Goal: Browse casually

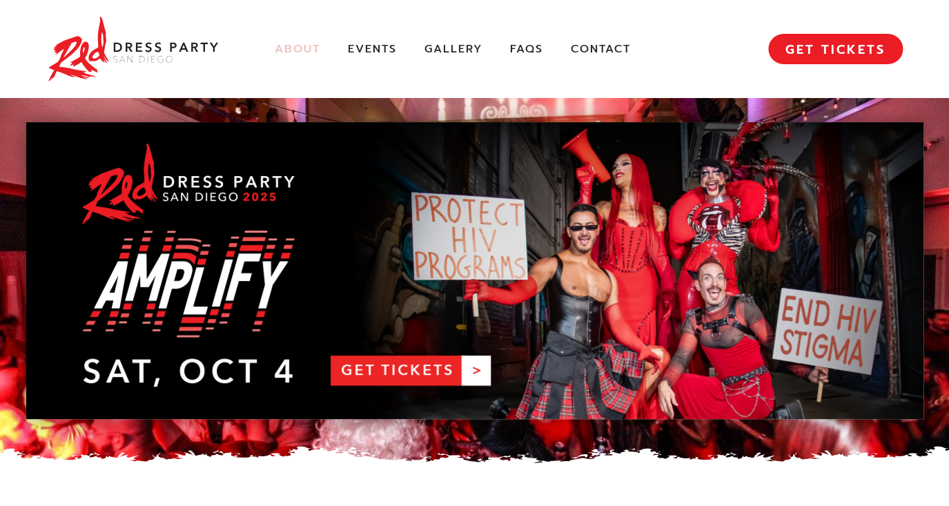
click at [289, 47] on link "About" at bounding box center [298, 49] width 46 height 14
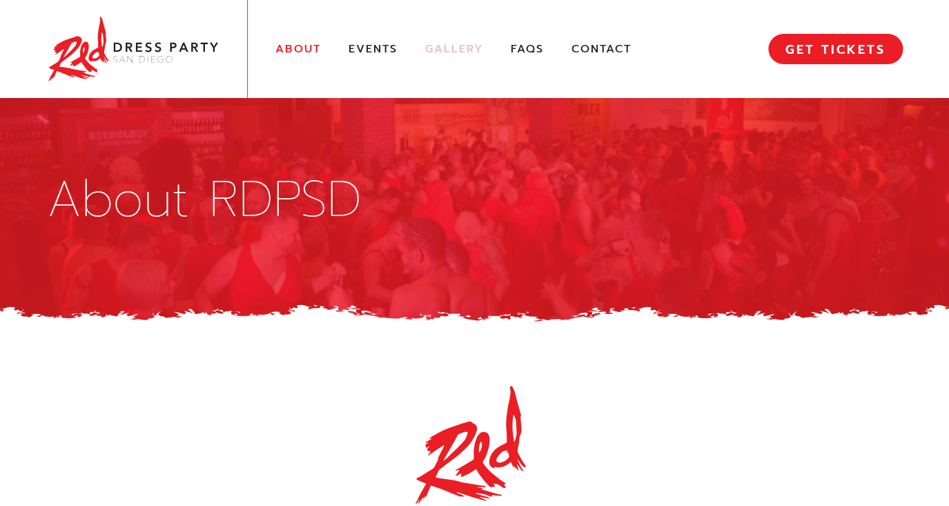
click at [465, 45] on link "Gallery" at bounding box center [454, 49] width 58 height 14
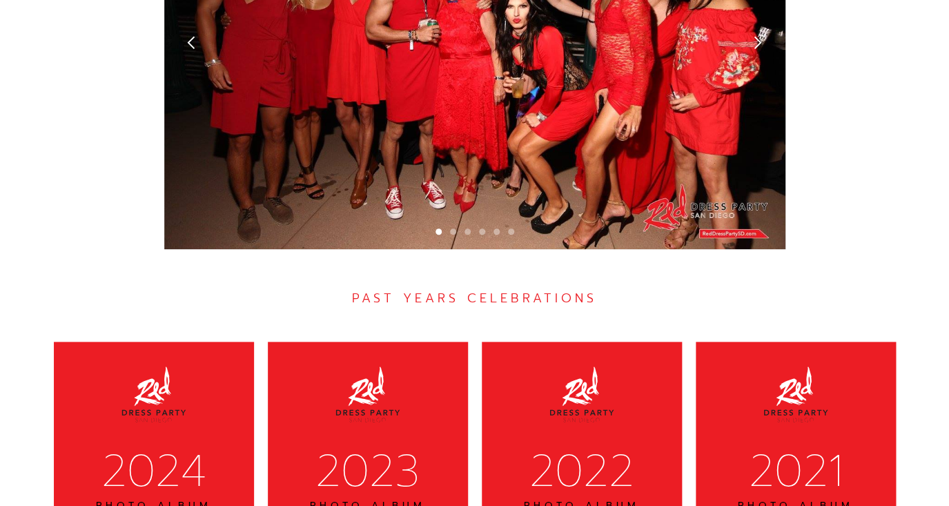
scroll to position [4211, 0]
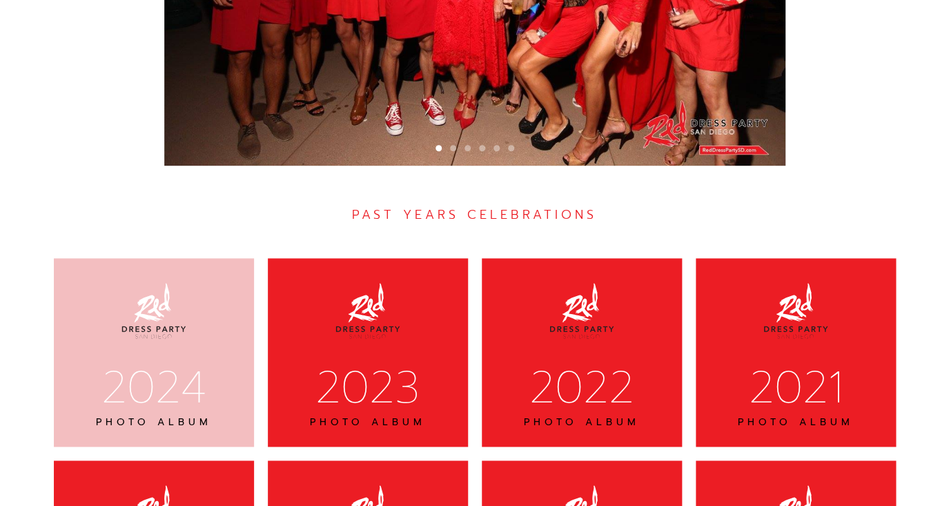
click at [174, 359] on div "2024" at bounding box center [154, 387] width 164 height 57
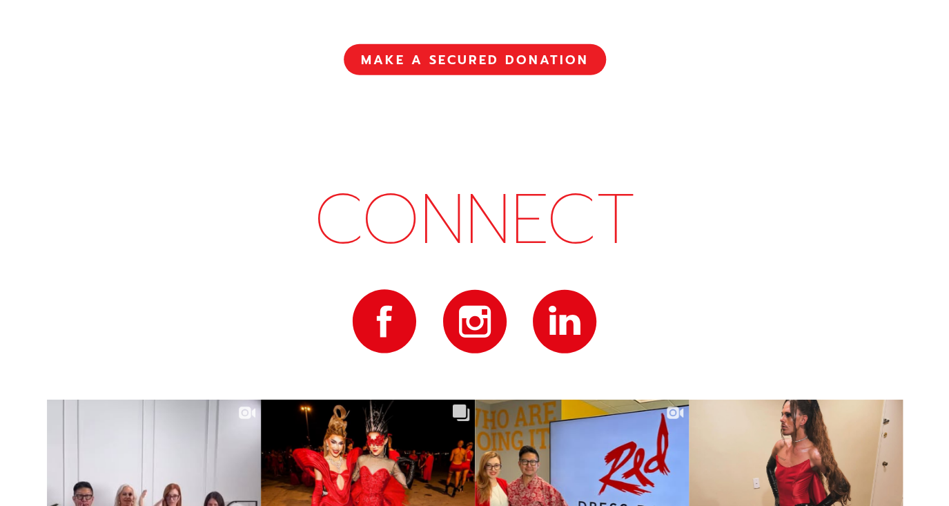
scroll to position [7071, 0]
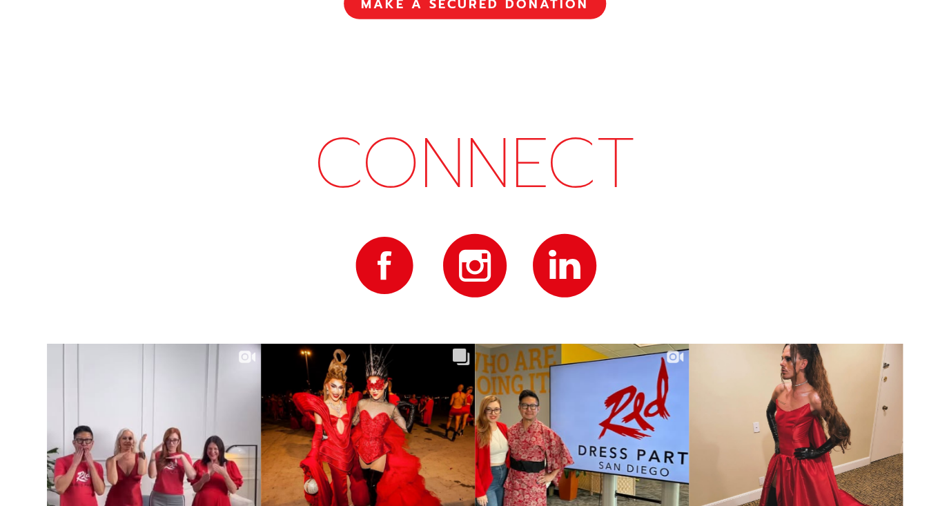
click at [391, 235] on img at bounding box center [385, 266] width 62 height 62
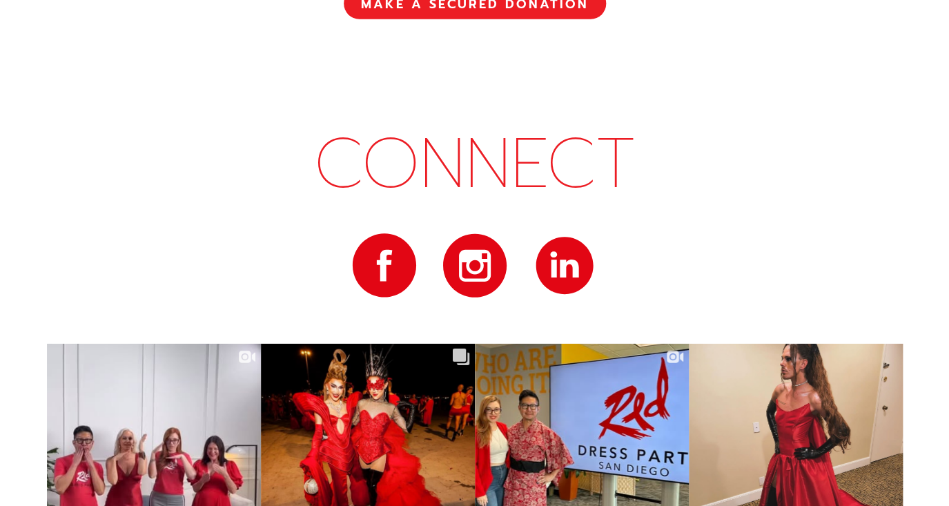
click at [557, 235] on img at bounding box center [565, 266] width 62 height 62
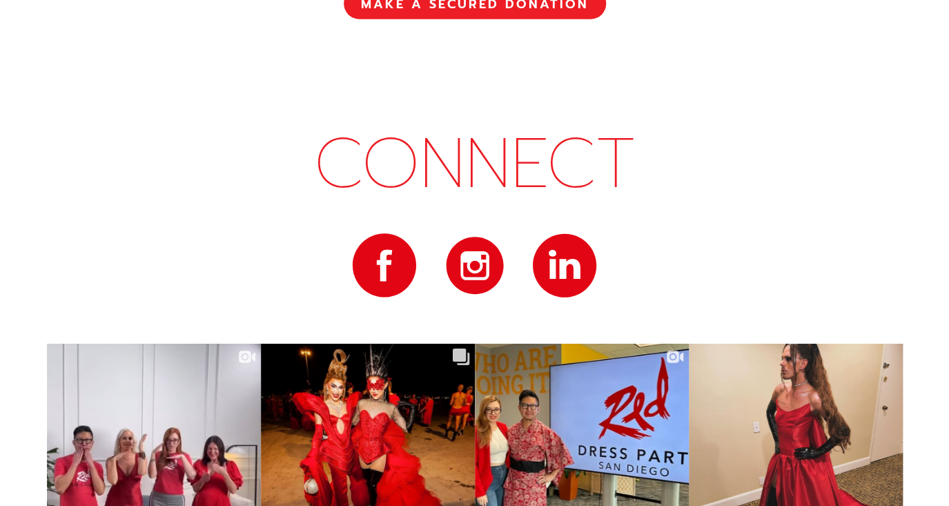
click at [476, 235] on img at bounding box center [475, 266] width 62 height 62
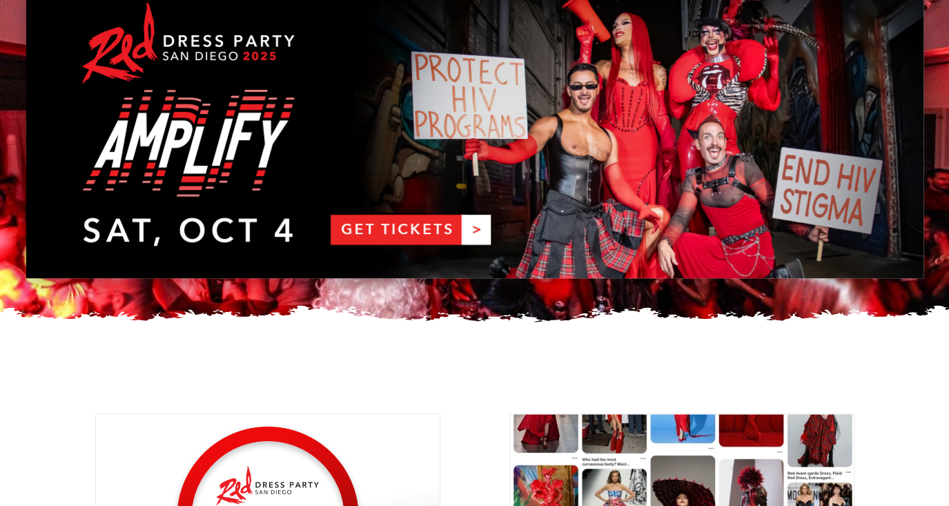
scroll to position [0, 0]
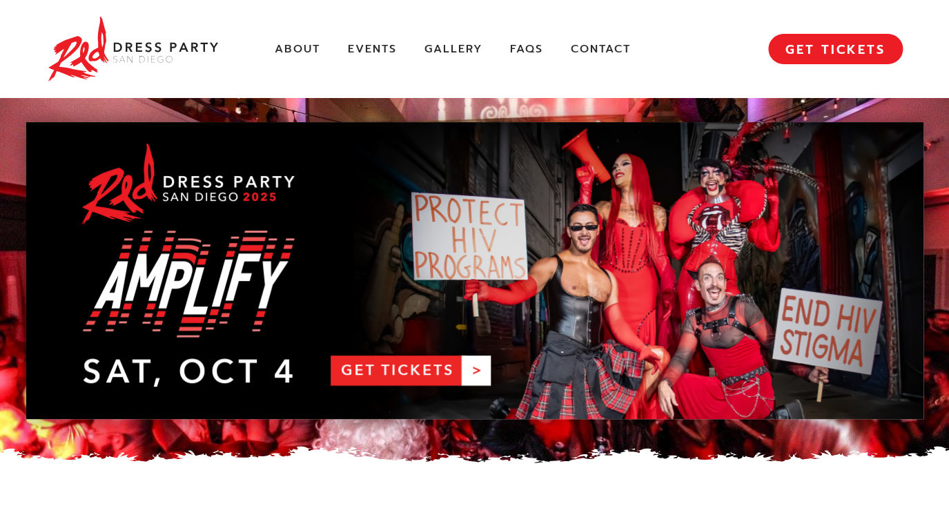
click at [93, 52] on img at bounding box center [133, 49] width 173 height 70
